Goal: Book appointment/travel/reservation

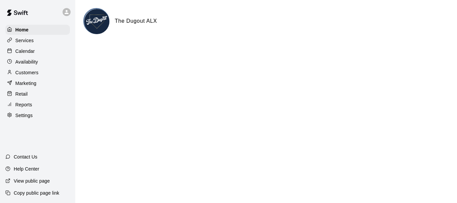
click at [21, 53] on p "Calendar" at bounding box center [24, 51] width 19 height 7
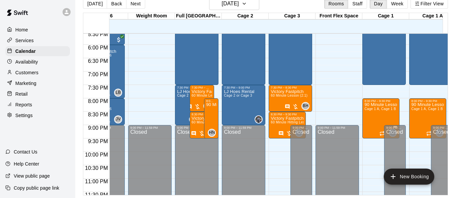
scroll to position [482, 309]
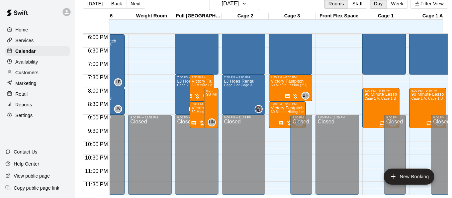
click at [370, 105] on div "90 Minute Lesson (1:1) Cage 1 A, Cage 1 B" at bounding box center [380, 191] width 33 height 198
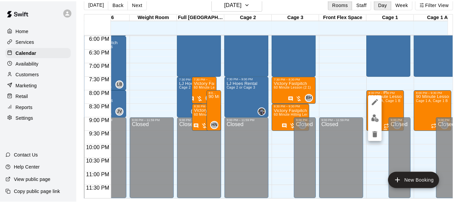
scroll to position [11, 0]
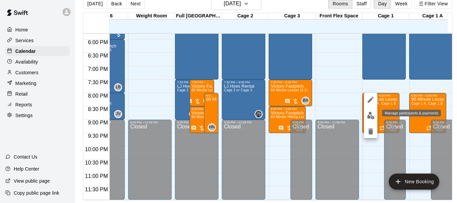
click at [369, 115] on img "edit" at bounding box center [371, 116] width 8 height 8
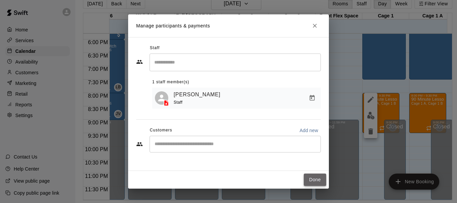
click at [319, 184] on button "Done" at bounding box center [315, 180] width 22 height 12
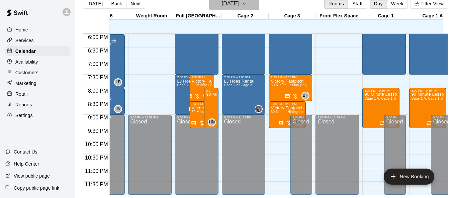
click at [222, 4] on h6 "[DATE]" at bounding box center [230, 3] width 17 height 9
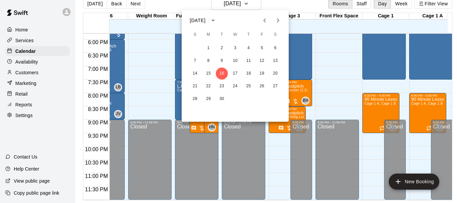
click at [338, 34] on div at bounding box center [228, 101] width 457 height 203
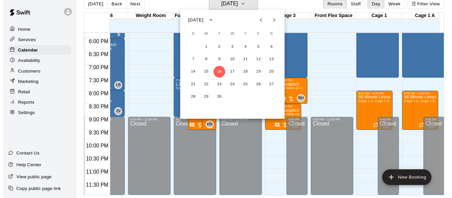
scroll to position [8, 0]
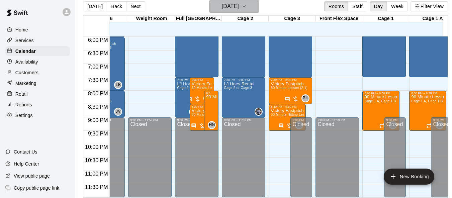
click at [239, 7] on h6 "[DATE]" at bounding box center [230, 6] width 17 height 9
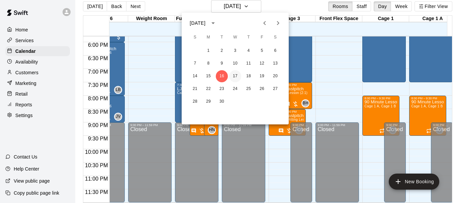
click at [233, 77] on button "17" at bounding box center [235, 76] width 12 height 12
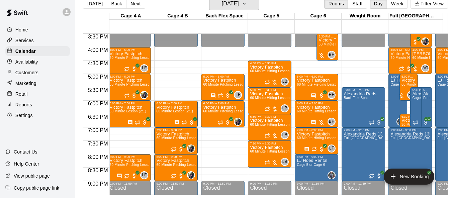
scroll to position [0, 178]
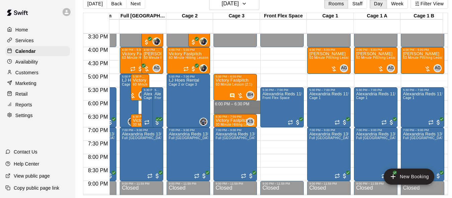
drag, startPoint x: 240, startPoint y: 98, endPoint x: 241, endPoint y: 106, distance: 7.8
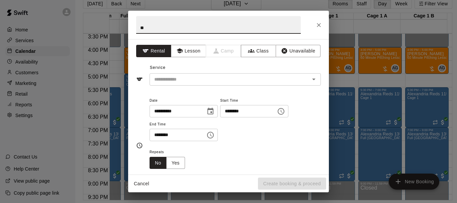
type input "*"
type input "**********"
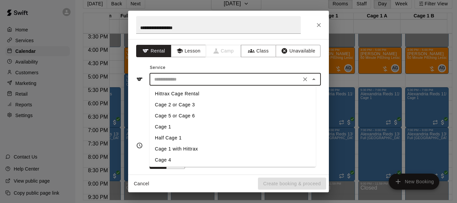
click at [223, 78] on input "text" at bounding box center [226, 79] width 148 height 8
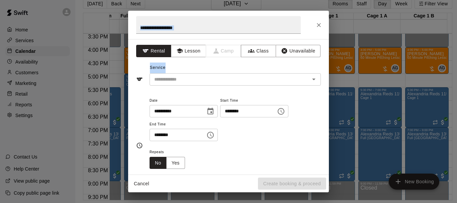
drag, startPoint x: 305, startPoint y: 25, endPoint x: 269, endPoint y: 60, distance: 50.4
click at [295, 63] on div "**********" at bounding box center [228, 102] width 201 height 182
click at [185, 82] on input "text" at bounding box center [226, 79] width 148 height 8
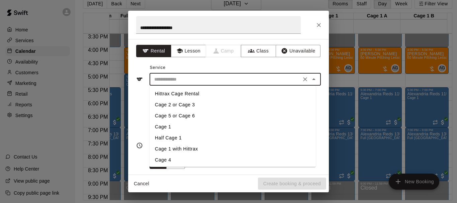
click at [186, 104] on li "Cage 2 or Cage 3" at bounding box center [233, 104] width 166 height 11
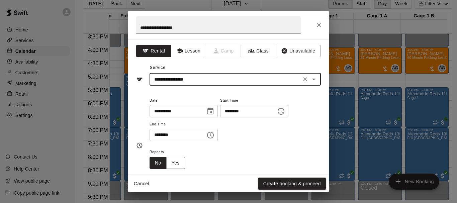
type input "**********"
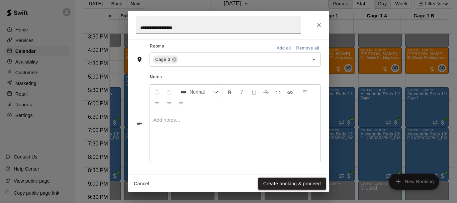
click at [290, 180] on button "Create booking & proceed" at bounding box center [292, 184] width 68 height 12
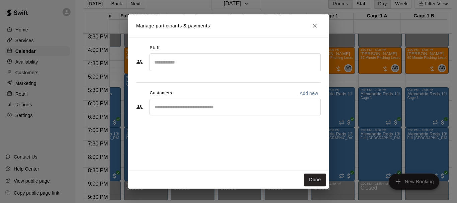
click at [211, 102] on div "​" at bounding box center [235, 107] width 171 height 17
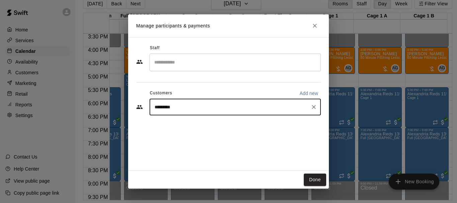
type input "**********"
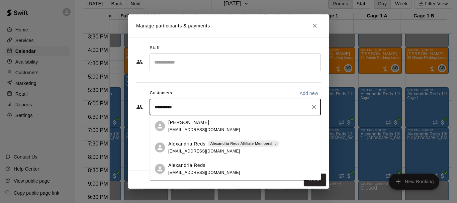
click at [199, 148] on div "Alexandria Reds Alexandria Reds Affiliate Membership [EMAIL_ADDRESS][DOMAIN_NAM…" at bounding box center [223, 148] width 111 height 14
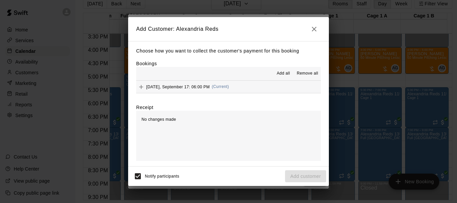
click at [283, 76] on span "Add all" at bounding box center [283, 73] width 13 height 7
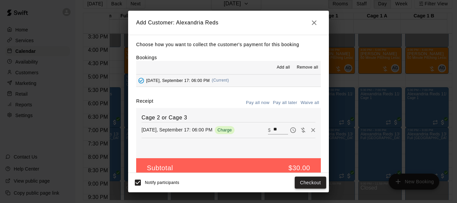
click at [309, 184] on button "Checkout" at bounding box center [310, 183] width 31 height 12
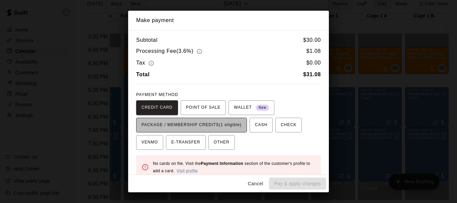
click at [203, 123] on span "PACKAGE / MEMBERSHIP CREDITS (1 eligible)" at bounding box center [192, 125] width 100 height 11
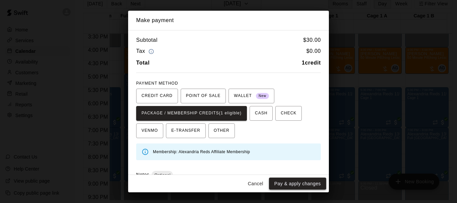
click at [294, 181] on button "Pay & apply changes" at bounding box center [297, 184] width 57 height 12
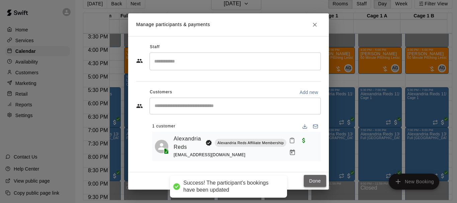
click at [312, 177] on button "Done" at bounding box center [315, 181] width 22 height 12
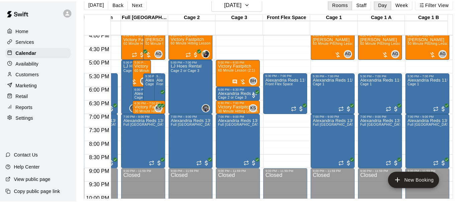
scroll to position [415, 365]
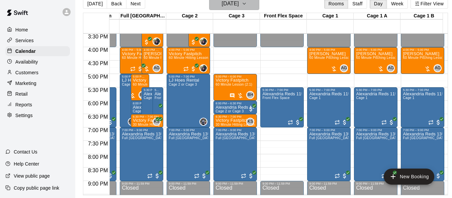
click at [236, 3] on h6 "[DATE]" at bounding box center [230, 3] width 17 height 9
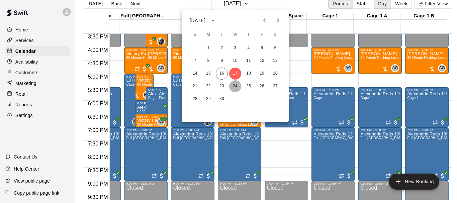
click at [236, 87] on button "24" at bounding box center [235, 86] width 12 height 12
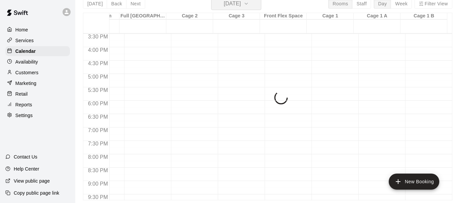
scroll to position [8, 0]
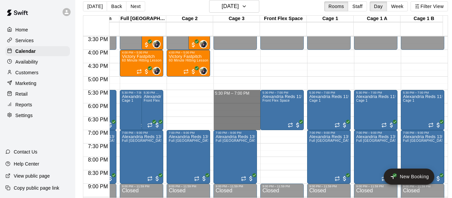
drag, startPoint x: 243, startPoint y: 92, endPoint x: 243, endPoint y: 127, distance: 35.8
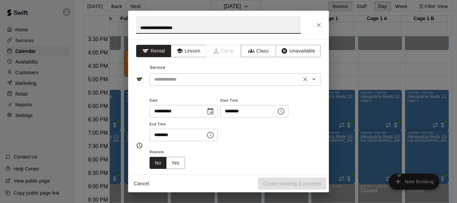
click at [207, 85] on div "​" at bounding box center [235, 79] width 171 height 12
type input "**********"
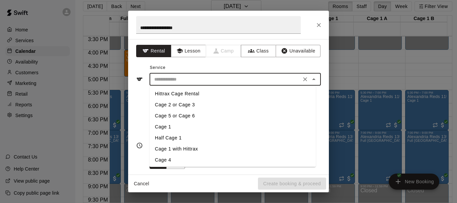
click at [195, 105] on li "Cage 2 or Cage 3" at bounding box center [233, 104] width 166 height 11
type input "**********"
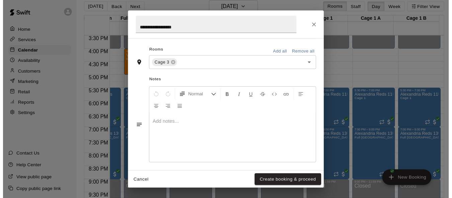
scroll to position [159, 0]
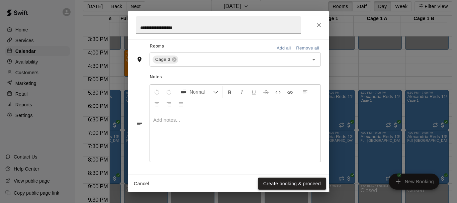
click at [290, 186] on button "Create booking & proceed" at bounding box center [292, 184] width 68 height 12
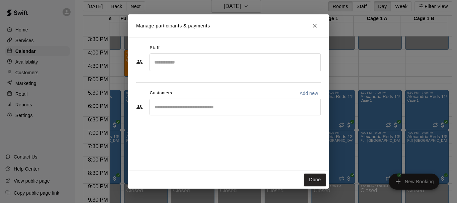
click at [197, 111] on div "​" at bounding box center [235, 107] width 171 height 17
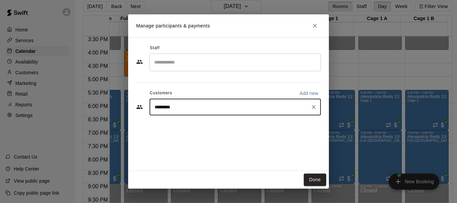
type input "**********"
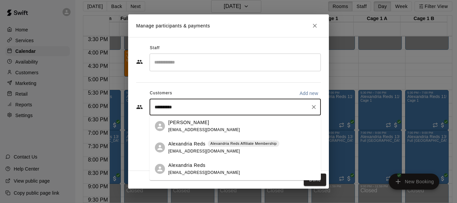
click at [196, 146] on p "Alexandria Reds" at bounding box center [186, 144] width 37 height 7
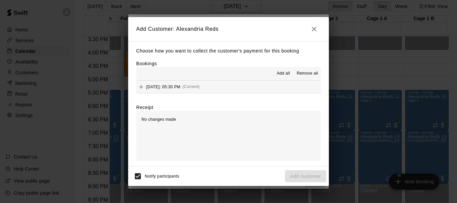
click at [284, 72] on span "Add all" at bounding box center [283, 73] width 13 height 7
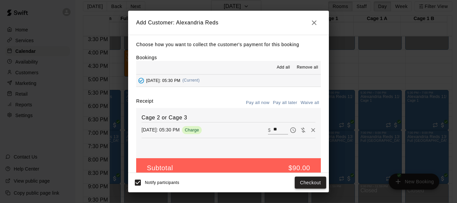
click at [314, 183] on button "Checkout" at bounding box center [310, 183] width 31 height 12
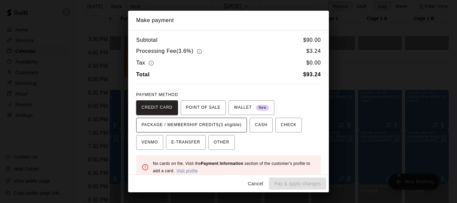
click at [213, 130] on span "PACKAGE / MEMBERSHIP CREDITS (3 eligible)" at bounding box center [192, 125] width 100 height 11
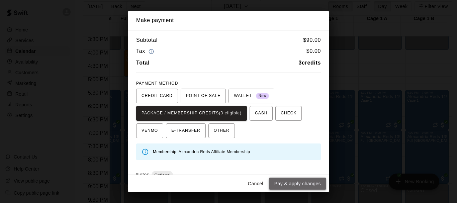
click at [295, 184] on button "Pay & apply changes" at bounding box center [297, 184] width 57 height 12
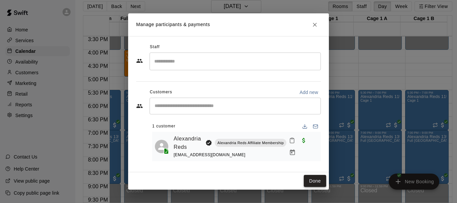
click at [318, 185] on button "Done" at bounding box center [315, 181] width 22 height 12
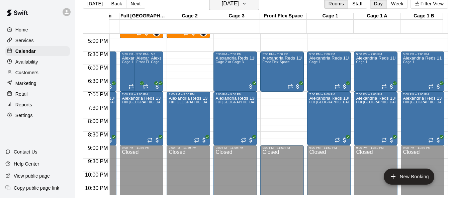
scroll to position [381, 365]
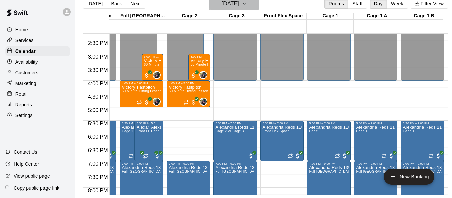
click at [239, 2] on h6 "[DATE]" at bounding box center [230, 3] width 17 height 9
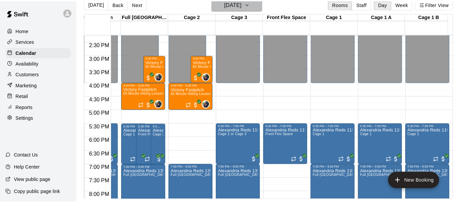
scroll to position [11, 0]
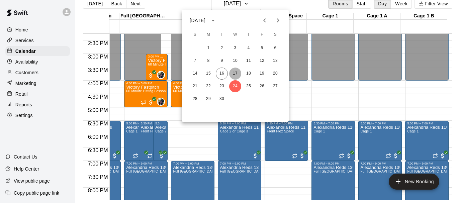
click at [236, 75] on button "17" at bounding box center [235, 74] width 12 height 12
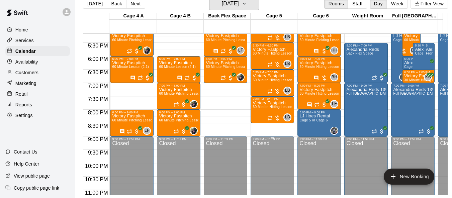
scroll to position [381, 93]
